Goal: Task Accomplishment & Management: Manage account settings

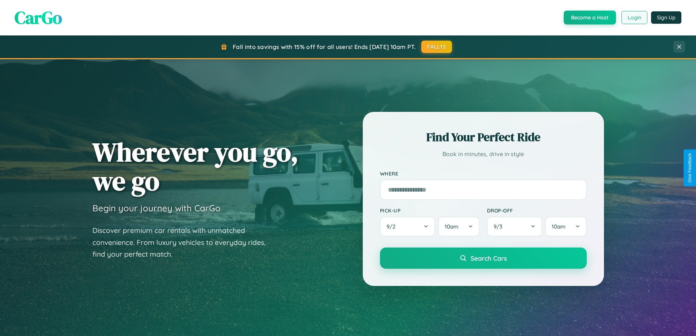
click at [634, 18] on button "Login" at bounding box center [634, 17] width 26 height 13
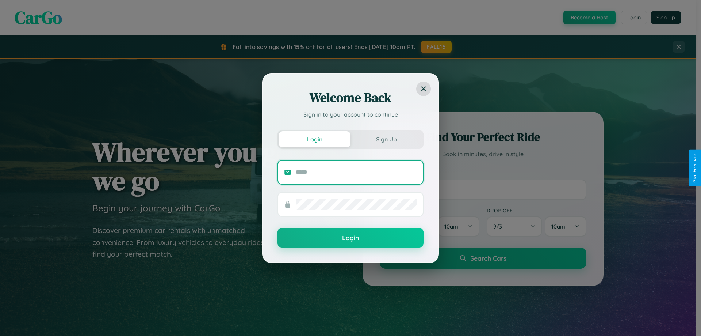
click at [356, 172] on input "text" at bounding box center [356, 172] width 121 height 12
type input "**********"
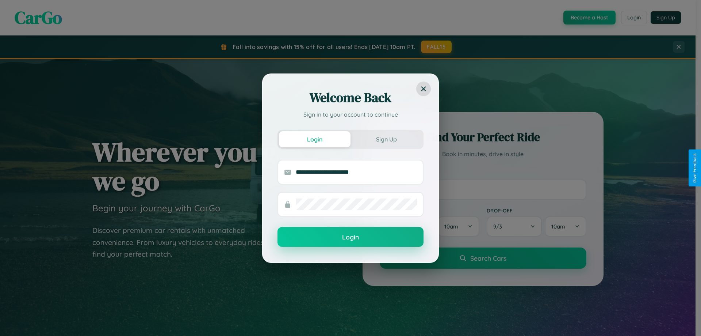
click at [351, 237] on button "Login" at bounding box center [351, 237] width 146 height 20
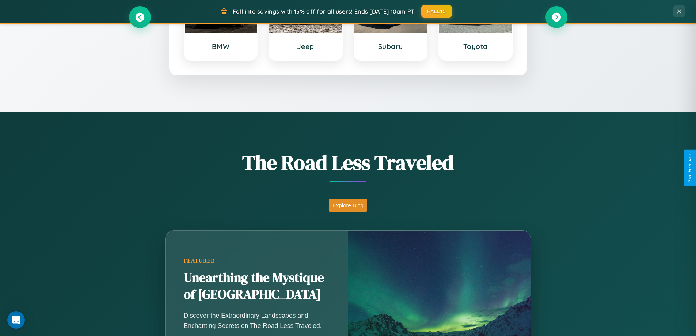
scroll to position [502, 0]
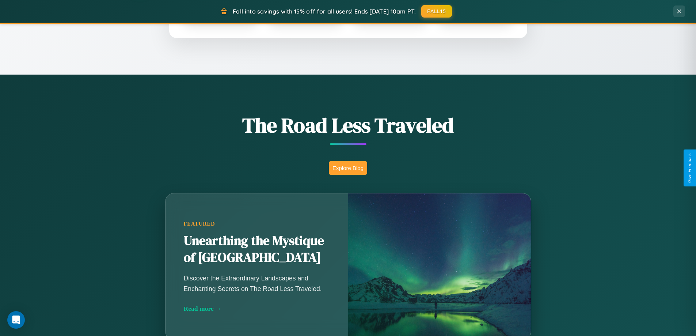
click at [348, 168] on button "Explore Blog" at bounding box center [348, 168] width 38 height 14
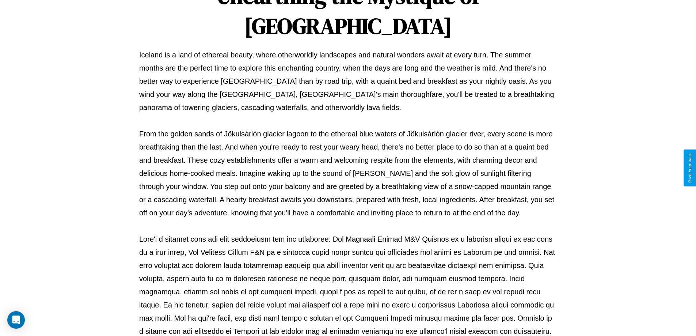
scroll to position [236, 0]
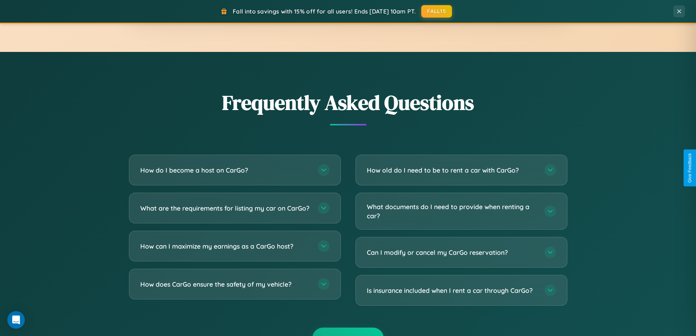
scroll to position [1405, 0]
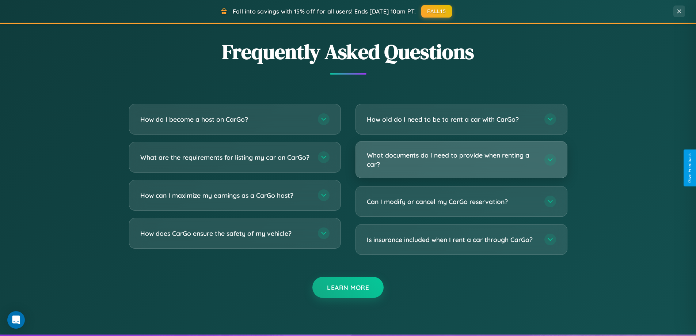
click at [461, 159] on h3 "What documents do I need to provide when renting a car?" at bounding box center [452, 159] width 170 height 18
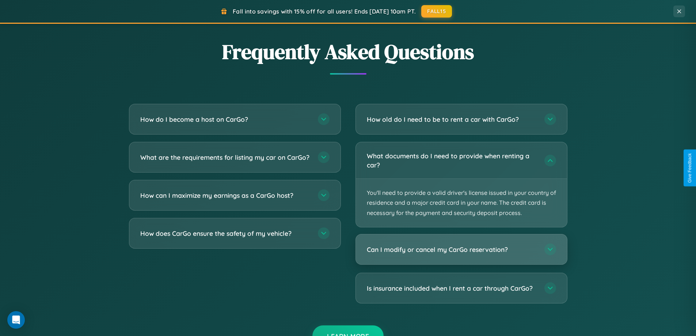
click at [461, 249] on h3 "Can I modify or cancel my CarGo reservation?" at bounding box center [452, 249] width 170 height 9
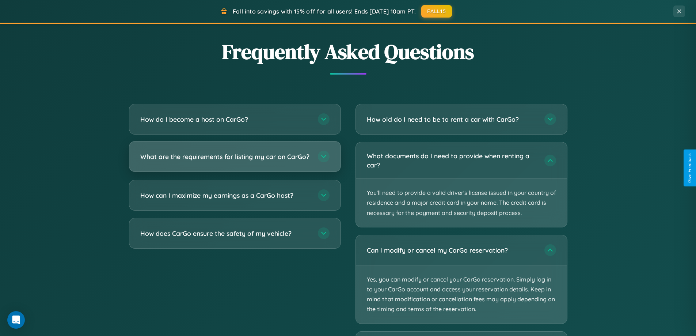
click at [234, 159] on h3 "What are the requirements for listing my car on CarGo?" at bounding box center [225, 156] width 170 height 9
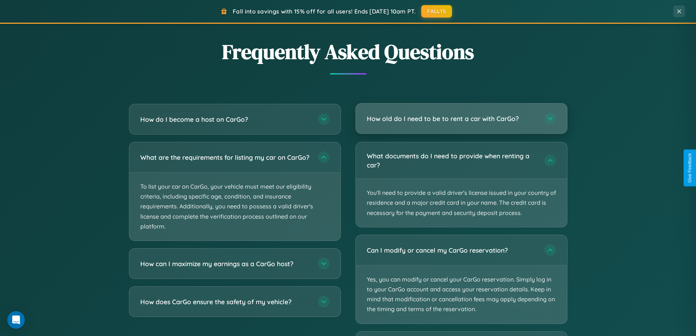
click at [461, 118] on h3 "How old do I need to be to rent a car with CarGo?" at bounding box center [452, 118] width 170 height 9
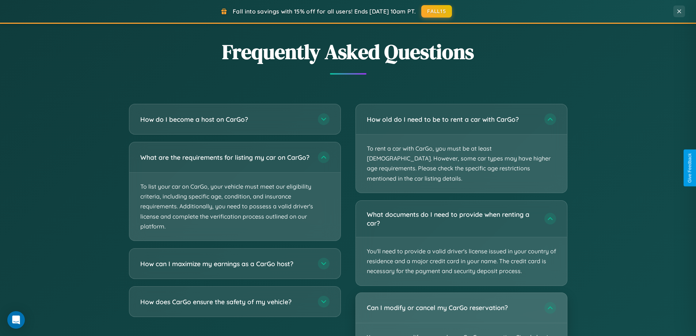
click at [461, 309] on div "Can I modify or cancel my CarGo reservation?" at bounding box center [461, 308] width 211 height 30
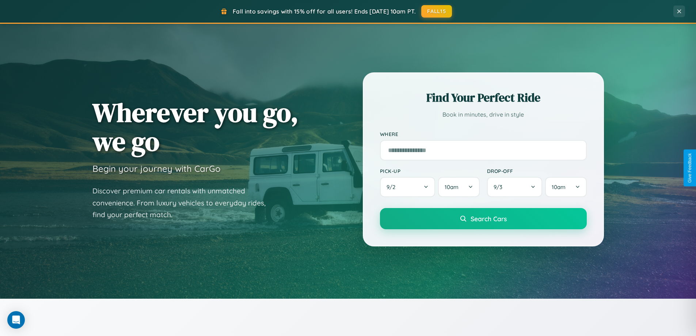
scroll to position [0, 0]
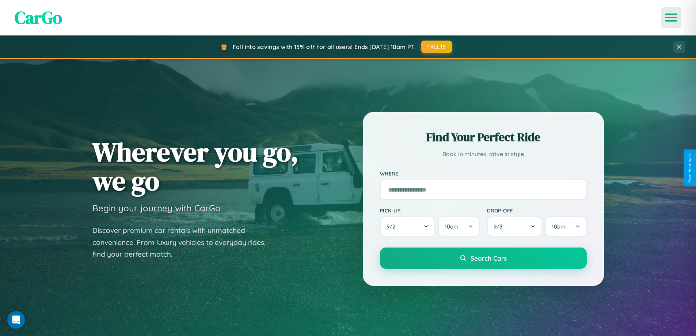
click at [671, 18] on icon "Open menu" at bounding box center [671, 17] width 11 height 7
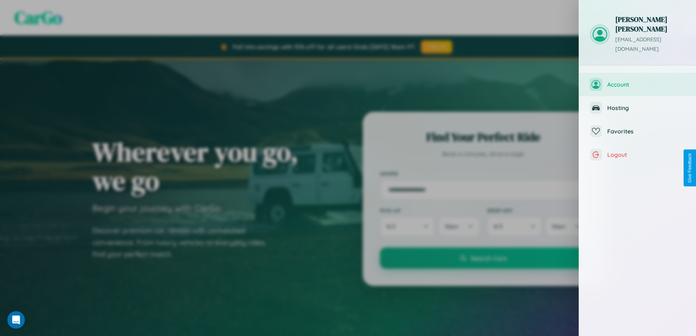
click at [637, 81] on span "Account" at bounding box center [646, 84] width 78 height 7
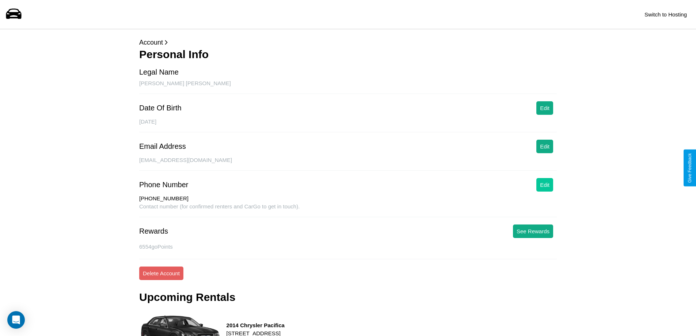
click at [544, 184] on button "Edit" at bounding box center [544, 185] width 17 height 14
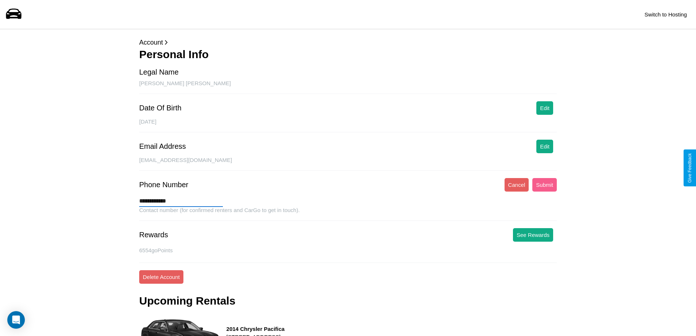
click at [181, 201] on input "**********" at bounding box center [181, 201] width 84 height 12
type input "**********"
